Goal: Task Accomplishment & Management: Manage account settings

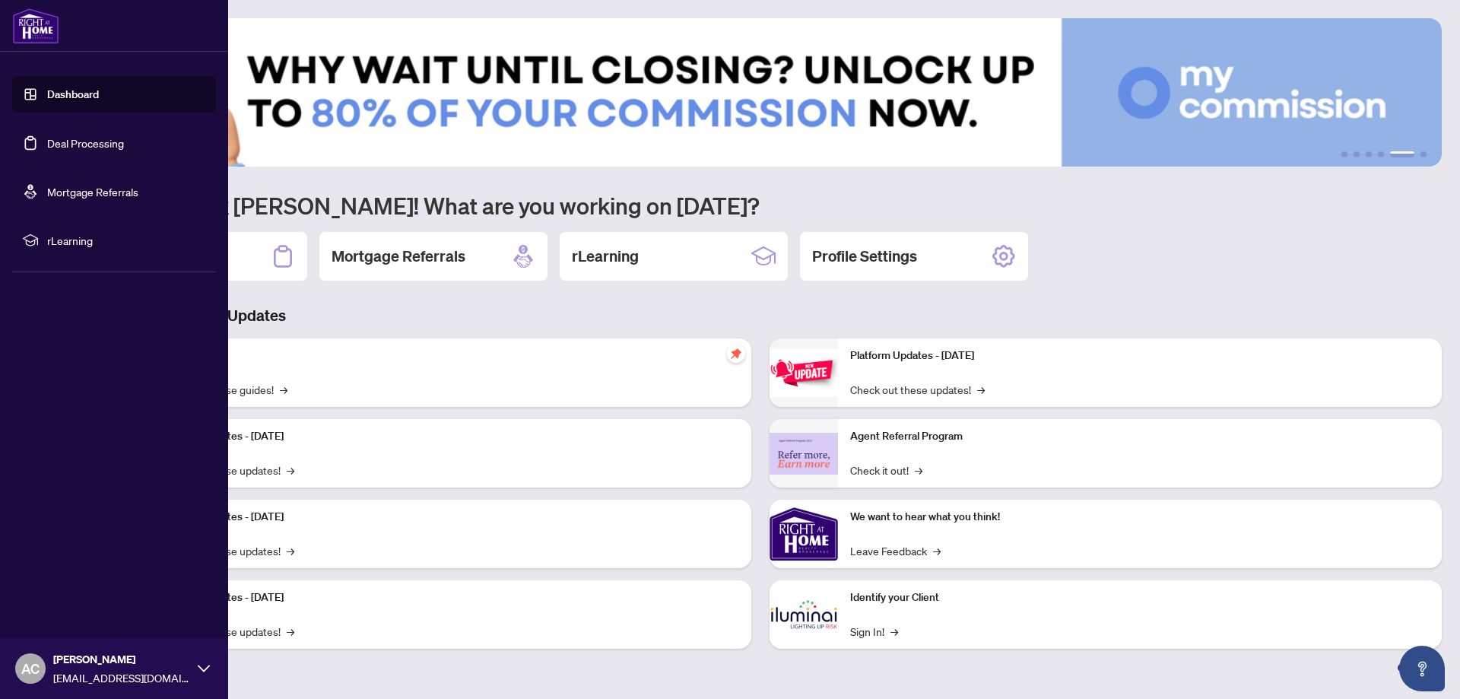
click at [59, 136] on link "Deal Processing" at bounding box center [85, 143] width 77 height 14
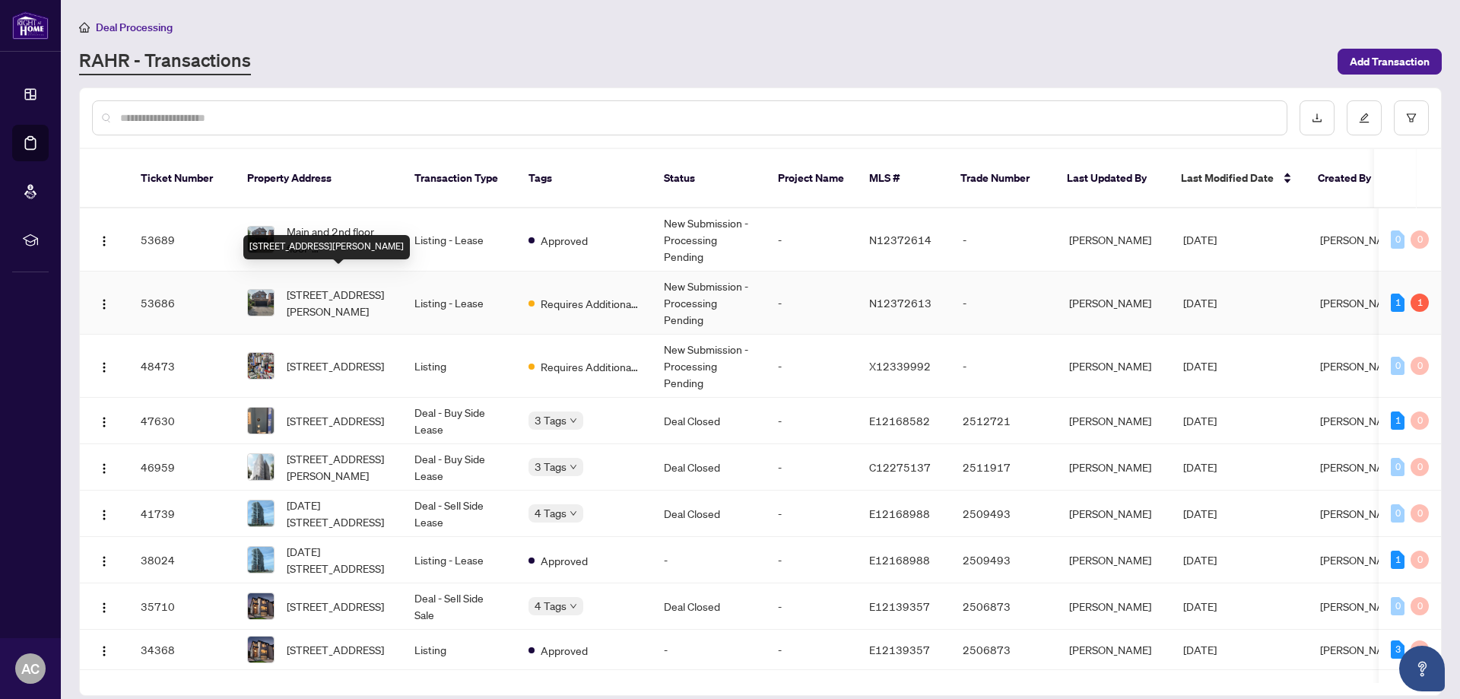
click at [307, 286] on span "[STREET_ADDRESS][PERSON_NAME]" at bounding box center [338, 302] width 103 height 33
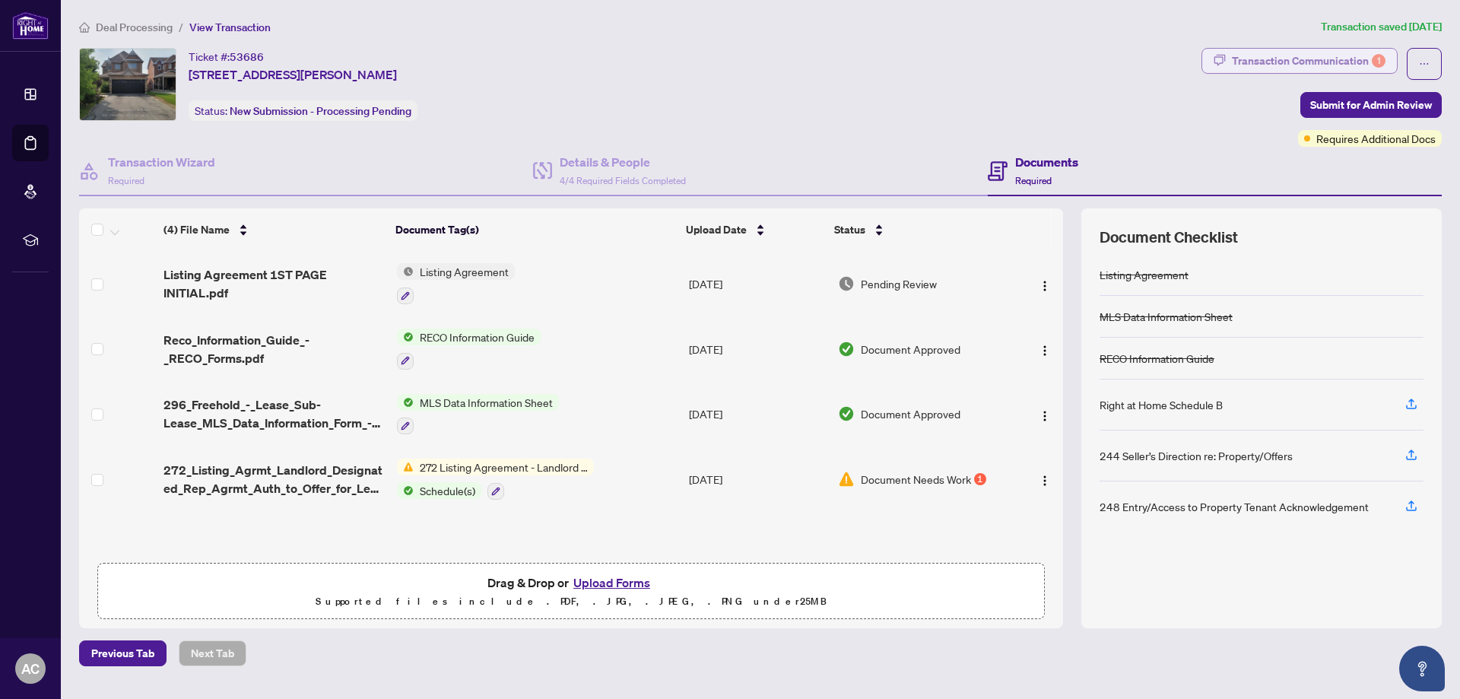
click at [1223, 58] on icon "button" at bounding box center [1219, 59] width 11 height 11
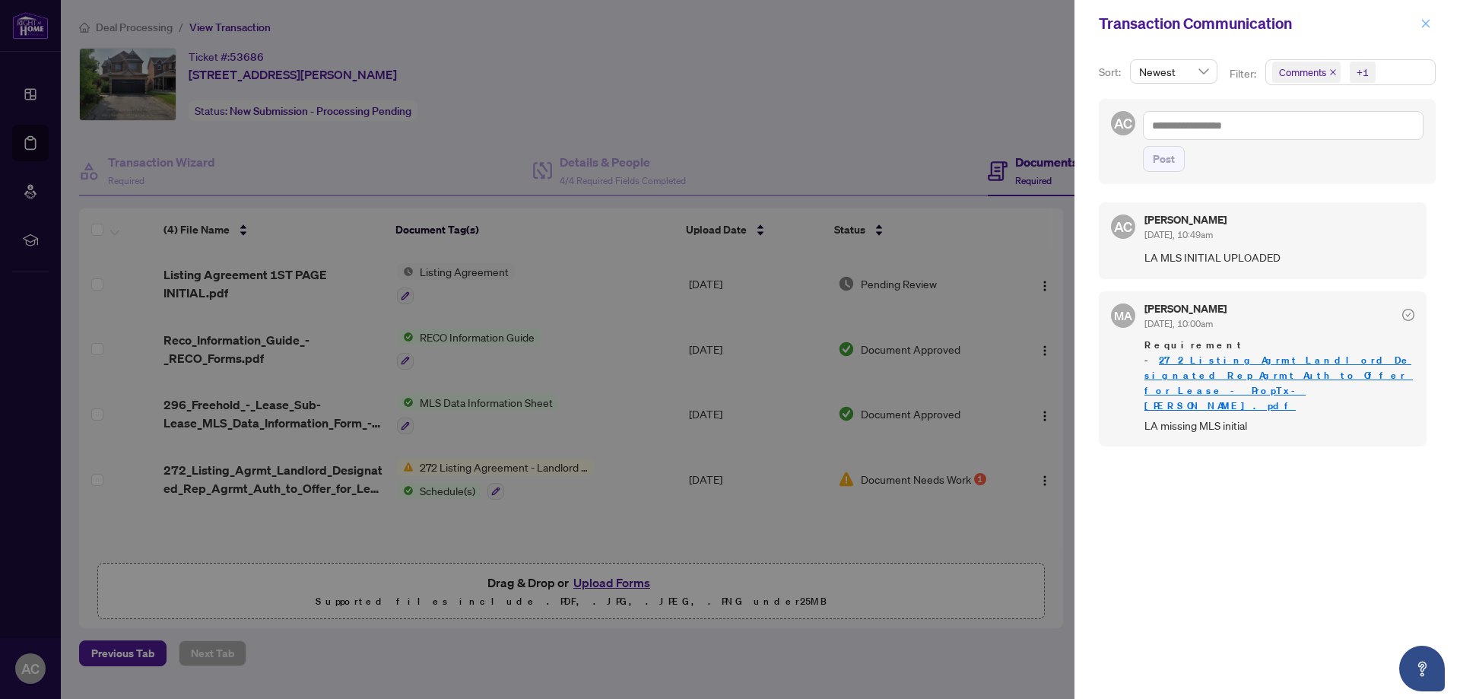
click at [1428, 21] on icon "close" at bounding box center [1426, 23] width 8 height 8
